Goal: Task Accomplishment & Management: Complete application form

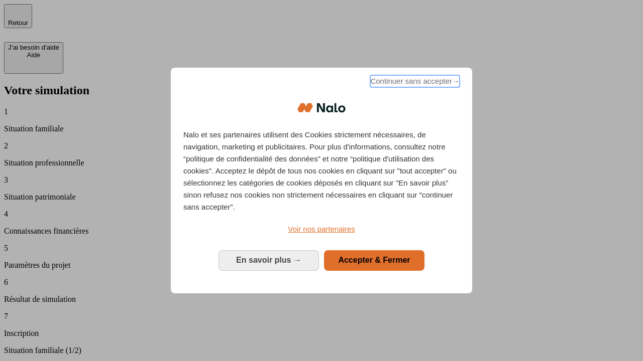
click at [414, 83] on span "Continuer sans accepter →" at bounding box center [414, 81] width 89 height 12
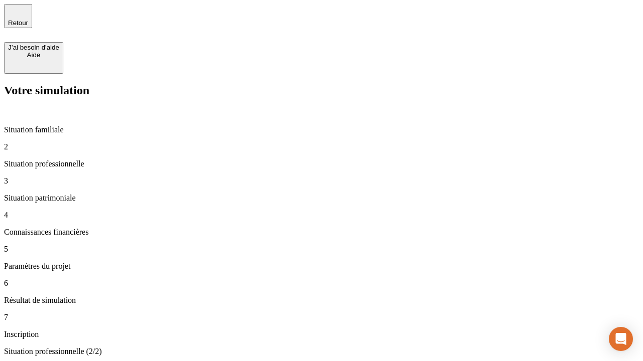
type input "30 000"
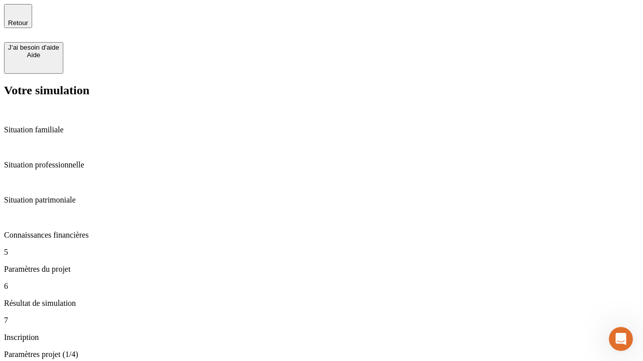
type input "25"
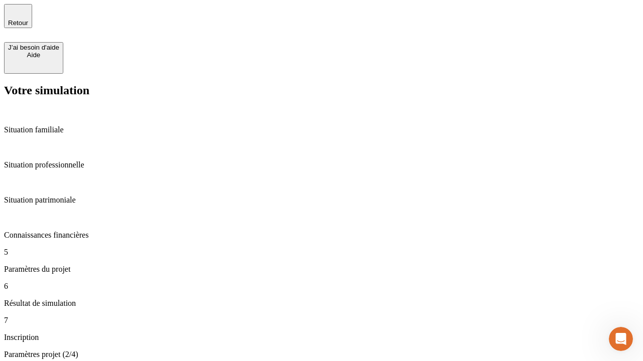
type input "1 000"
type input "640"
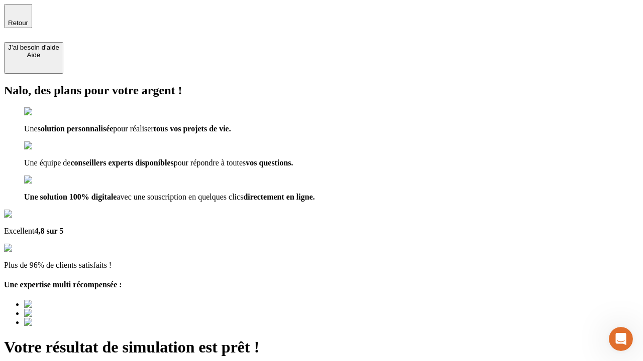
type input "[EMAIL_ADDRESS][PERSON_NAME][DOMAIN_NAME]"
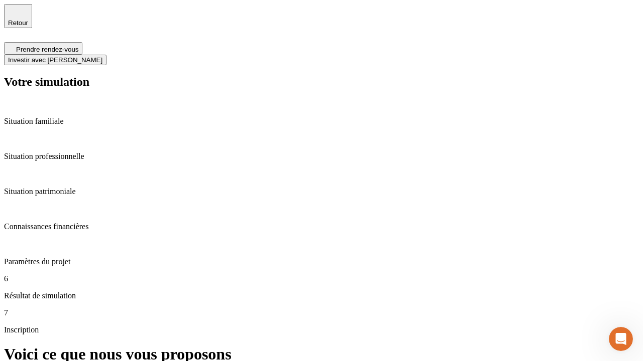
click at [102, 56] on span "Investir avec [PERSON_NAME]" at bounding box center [55, 60] width 94 height 8
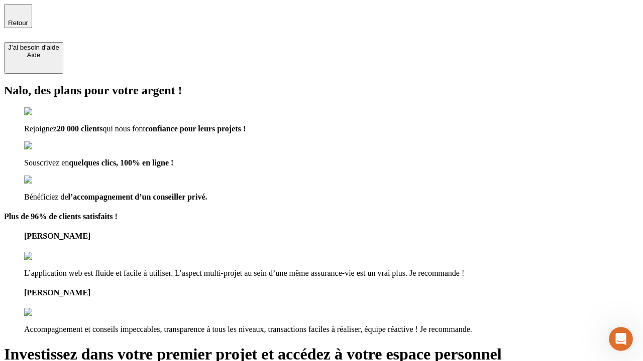
type input "[EMAIL_ADDRESS][PERSON_NAME][DOMAIN_NAME]"
